Goal: Task Accomplishment & Management: Manage account settings

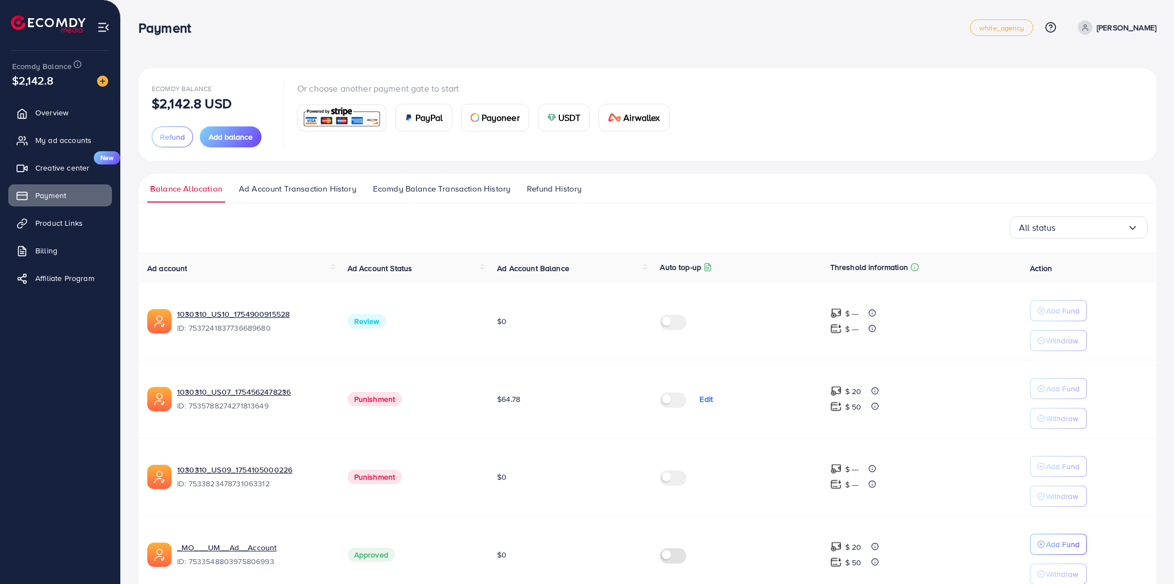
click at [71, 145] on span "My ad accounts" at bounding box center [63, 140] width 56 height 11
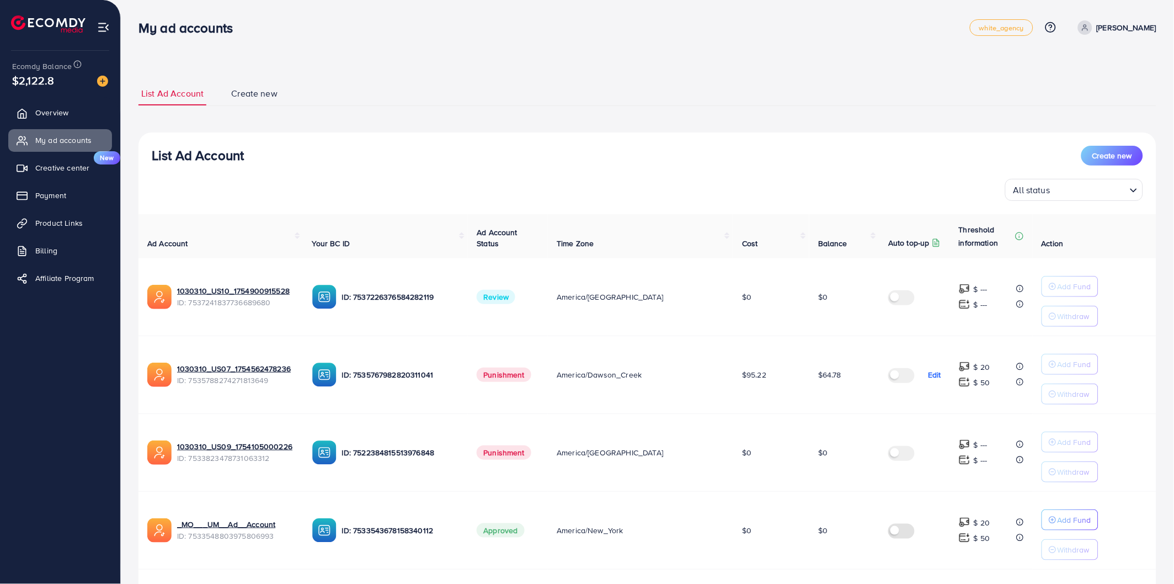
click at [483, 110] on div "List Ad Account Create new List Ad Account Create new All status Loading... Ad …" at bounding box center [648, 583] width 1018 height 1003
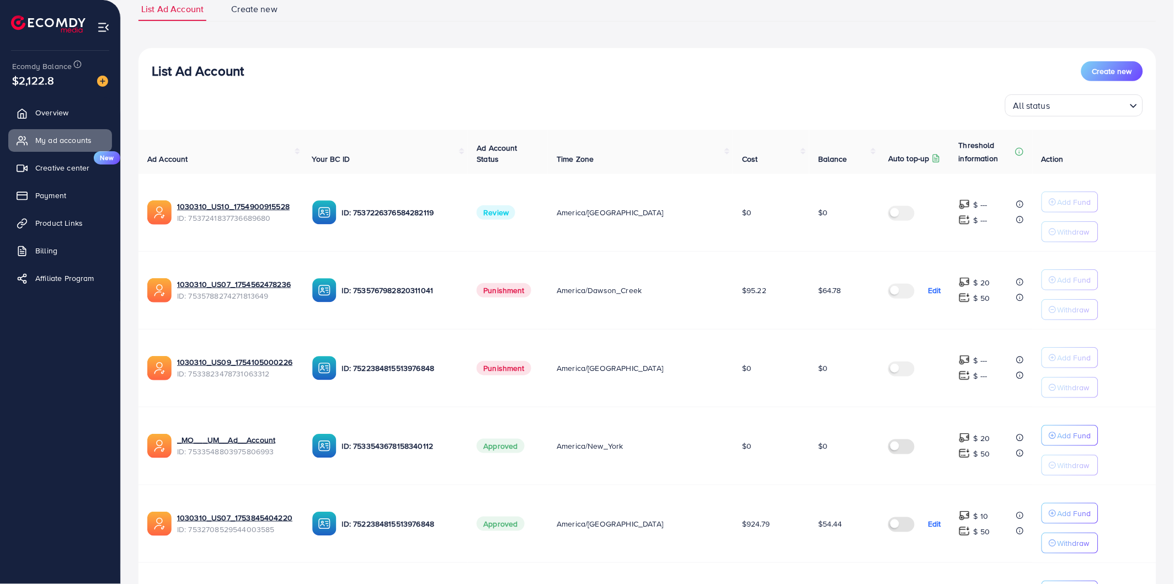
scroll to position [43, 0]
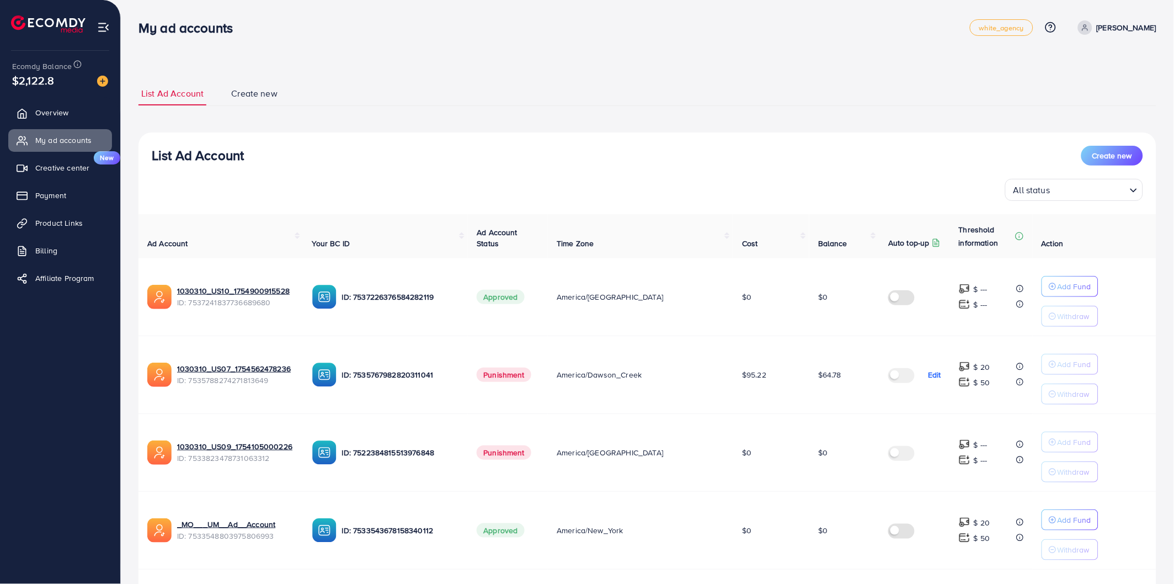
click at [550, 35] on div "My ad accounts white_agency Help Center Contact Support Plans and Pricing Term …" at bounding box center [648, 27] width 1018 height 31
click at [581, 65] on div "List Ad Account Create new List Ad Account Create new All status Loading... Ad …" at bounding box center [647, 558] width 1053 height 1116
